Goal: Information Seeking & Learning: Learn about a topic

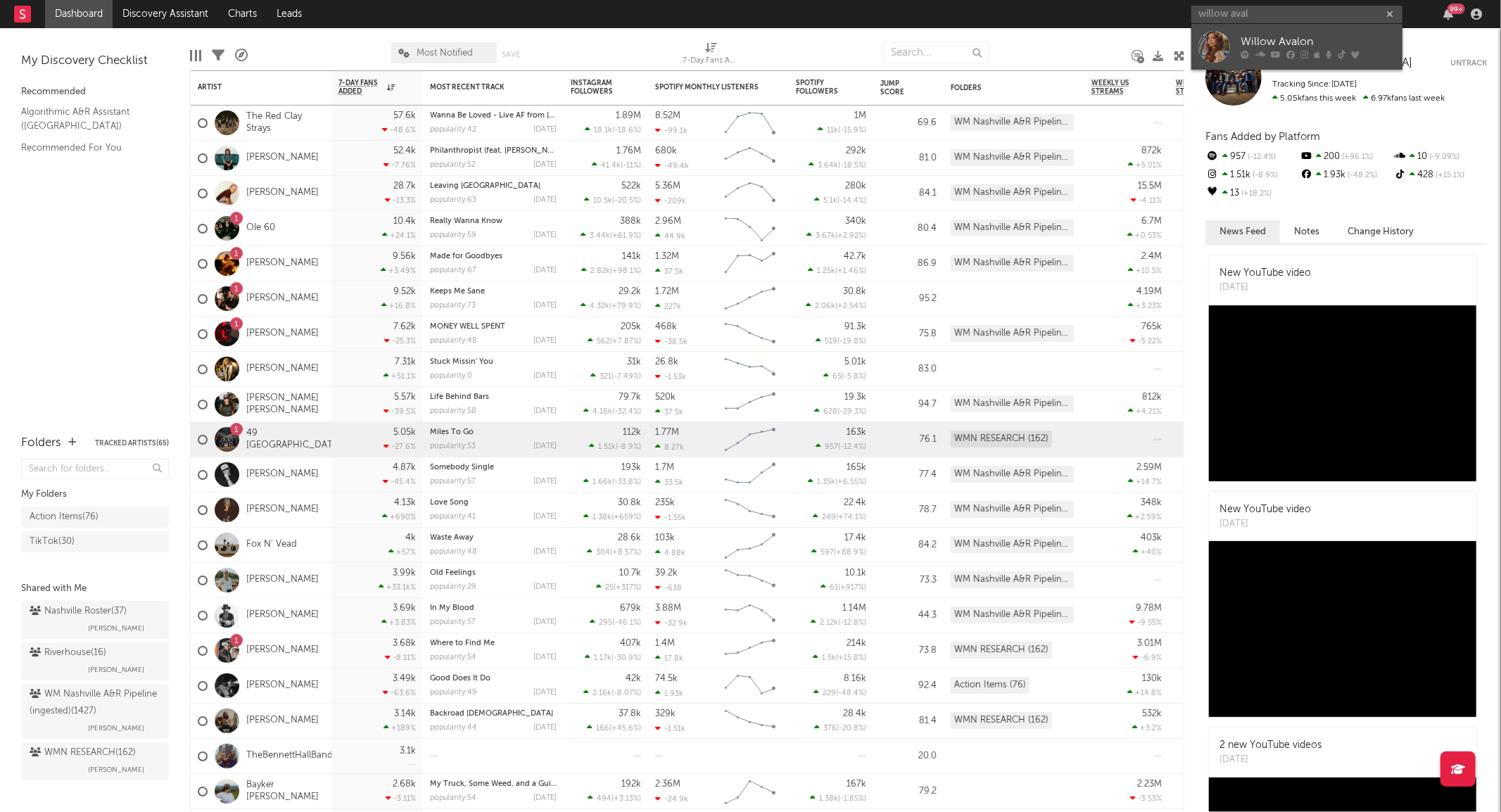
type input "willow aval"
click at [1225, 39] on div at bounding box center [1214, 47] width 32 height 32
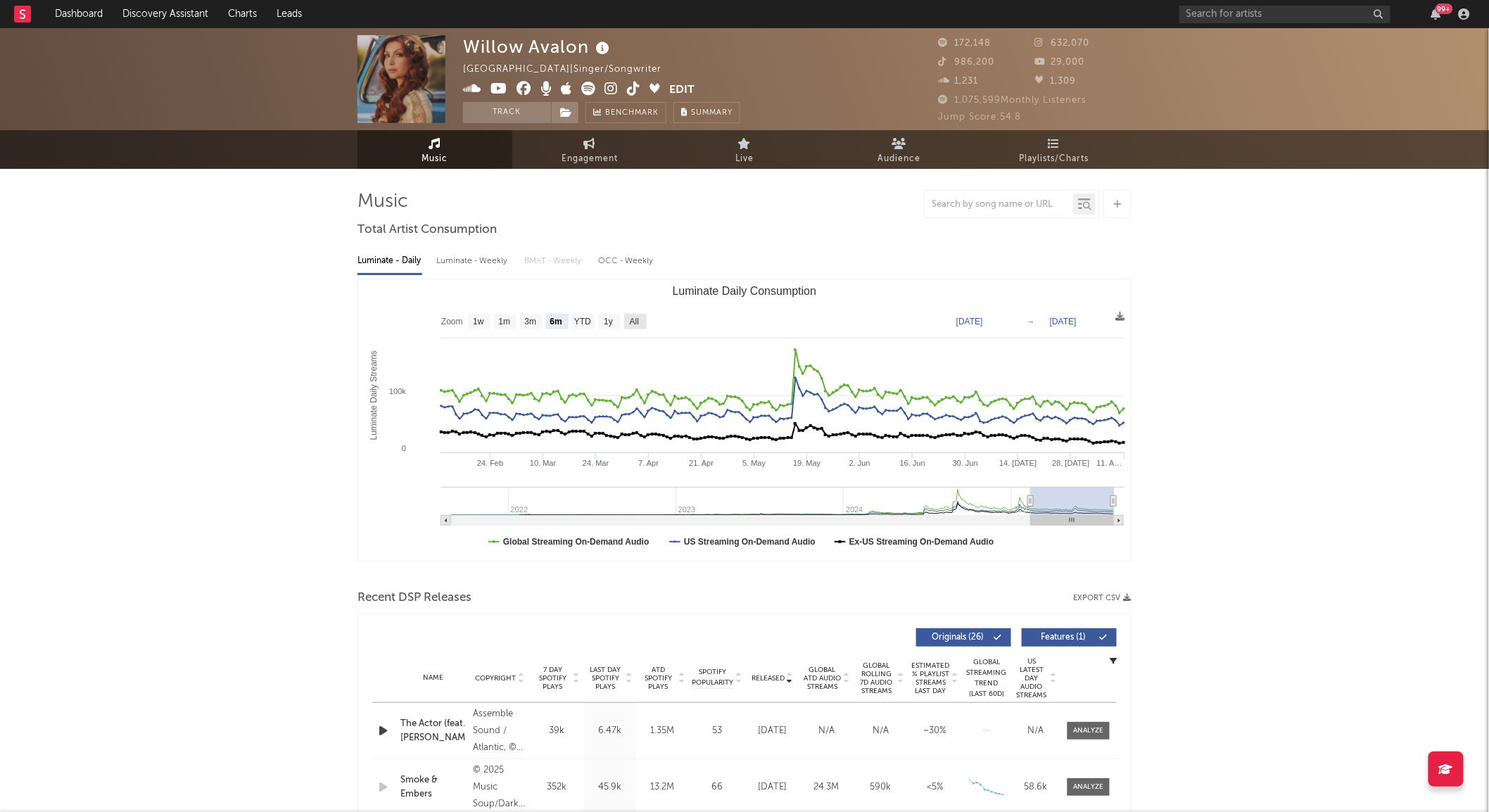
click at [630, 326] on text "All" at bounding box center [634, 322] width 9 height 10
select select "All"
type input "[DATE]"
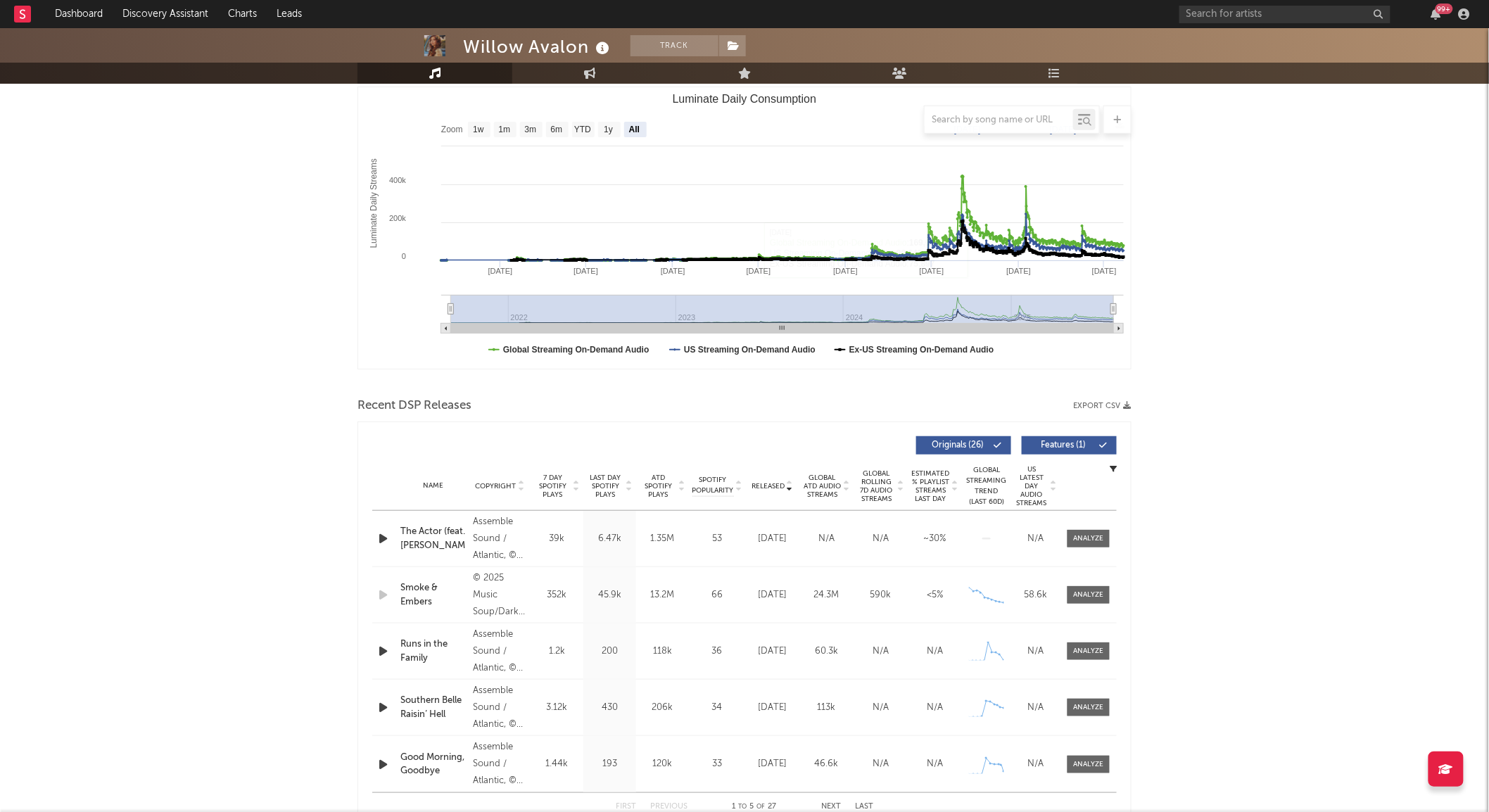
scroll to position [194, 0]
